Goal: Check status: Check status

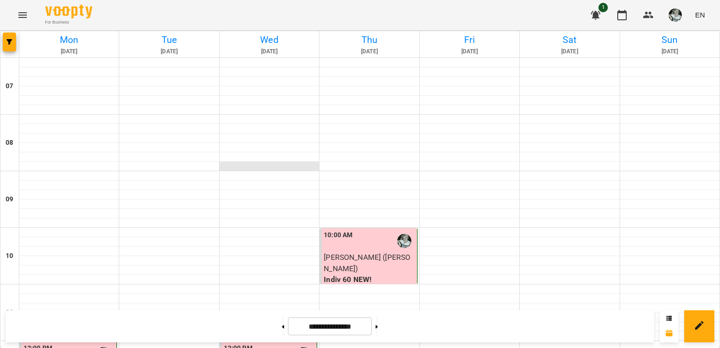
scroll to position [335, 0]
click at [378, 325] on icon at bounding box center [377, 327] width 2 height 4
type input "**********"
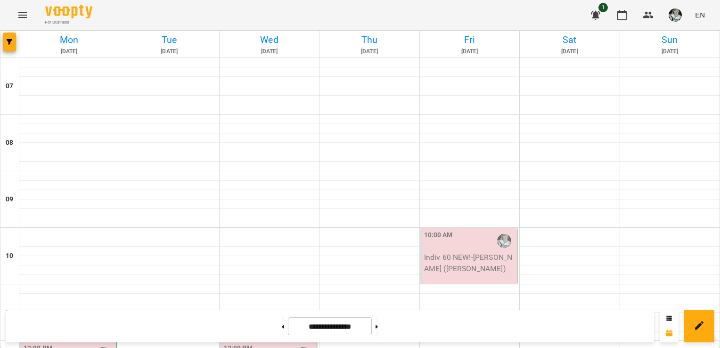
scroll to position [220, 0]
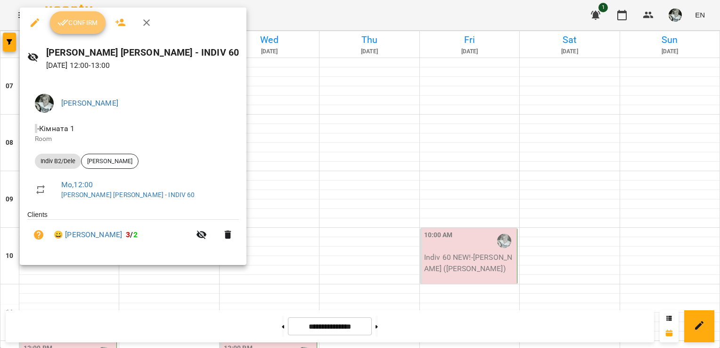
click at [85, 21] on span "Confirm" at bounding box center [77, 22] width 41 height 11
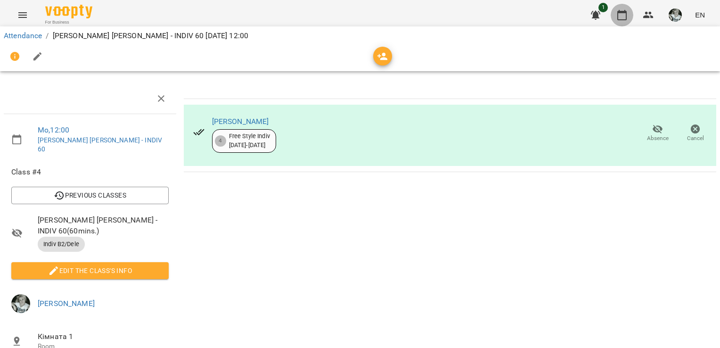
click at [620, 16] on icon "button" at bounding box center [621, 14] width 11 height 11
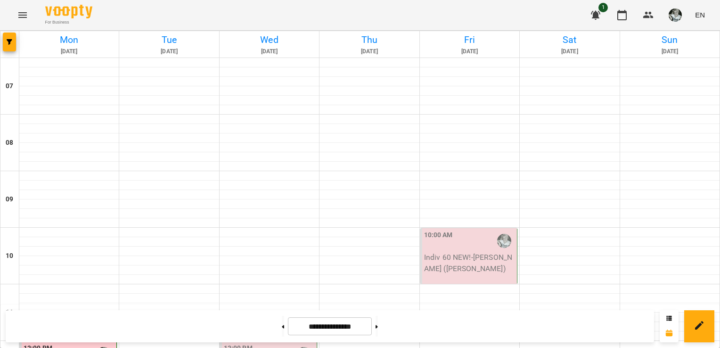
scroll to position [318, 0]
